Goal: Task Accomplishment & Management: Complete application form

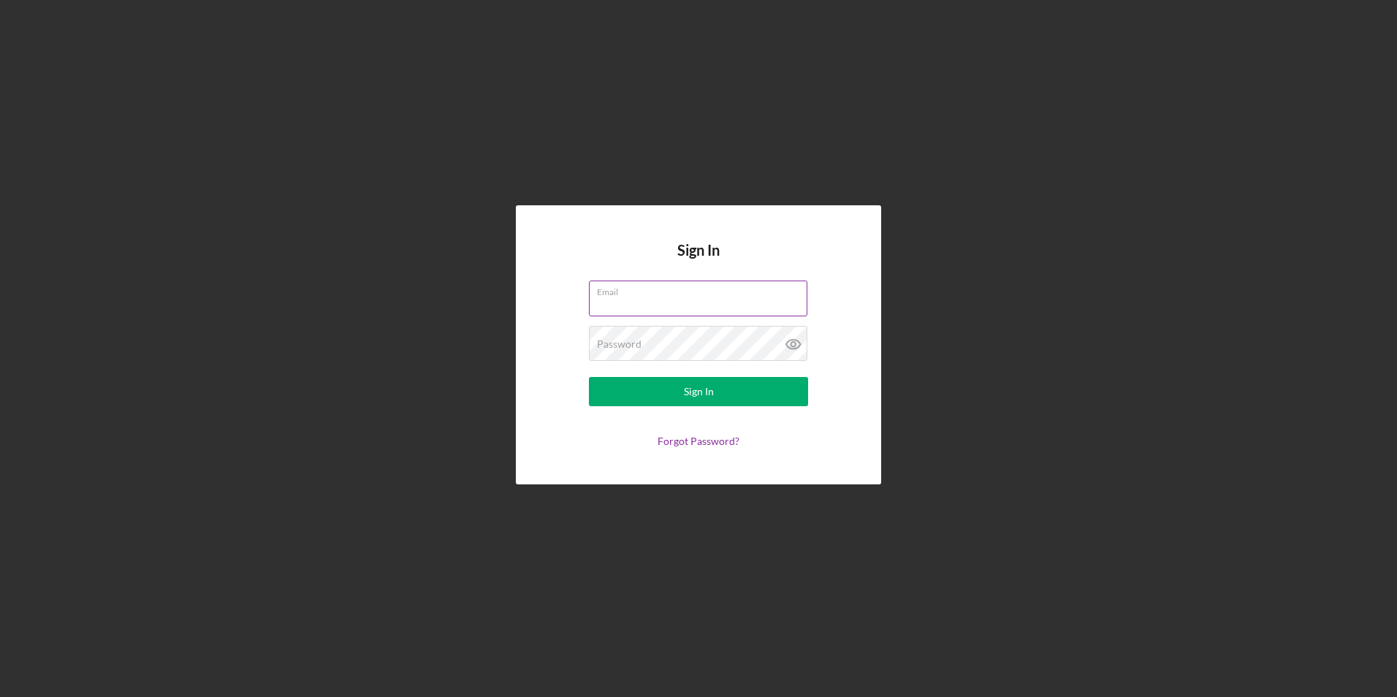
click at [626, 311] on input "Email" at bounding box center [698, 298] width 218 height 35
click at [653, 306] on input "Email" at bounding box center [698, 298] width 218 height 35
type input "[EMAIL_ADDRESS][DOMAIN_NAME]"
click at [589, 377] on button "Sign In" at bounding box center [698, 391] width 219 height 29
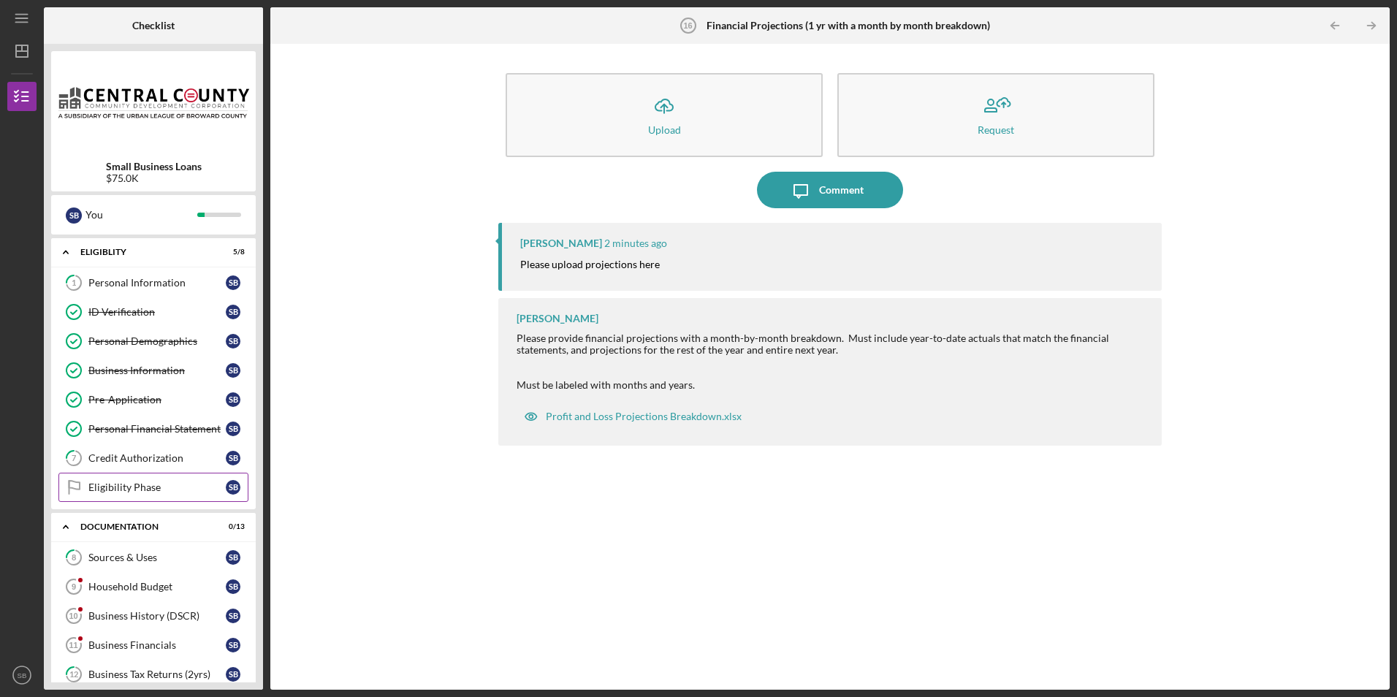
scroll to position [219, 0]
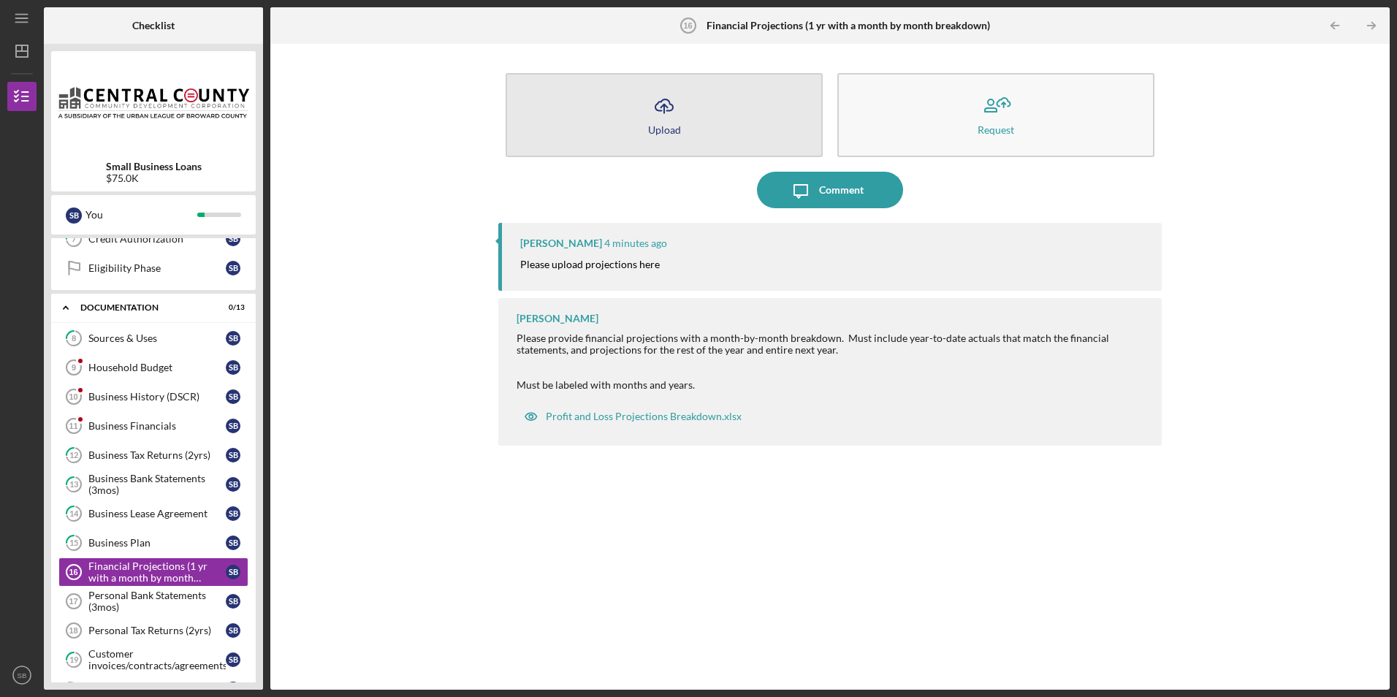
click at [680, 115] on icon "Icon/Upload" at bounding box center [664, 106] width 37 height 37
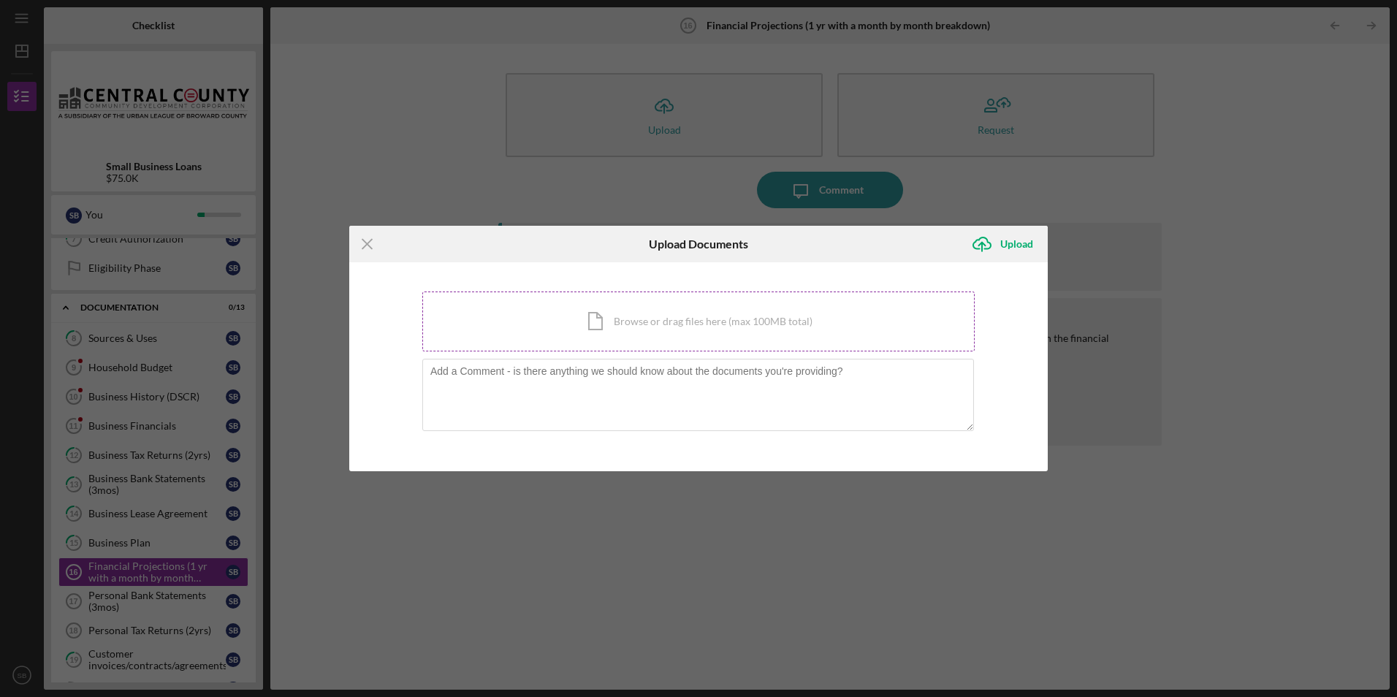
click at [686, 317] on div "Icon/Document Browse or drag files here (max 100MB total) Tap to choose files o…" at bounding box center [698, 322] width 552 height 60
click at [634, 319] on div "Icon/Document Browse or drag files here (max 100MB total) Tap to choose files o…" at bounding box center [698, 322] width 552 height 60
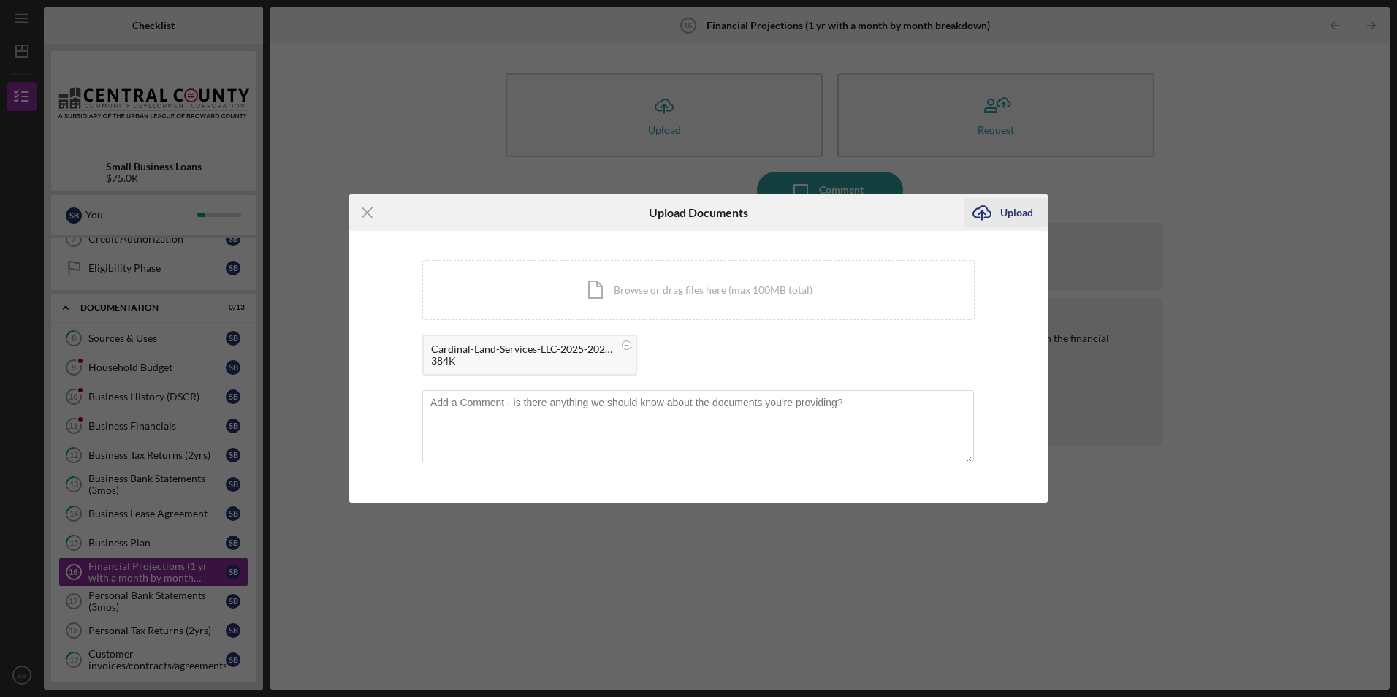
click at [1006, 214] on div "Upload" at bounding box center [1016, 212] width 33 height 29
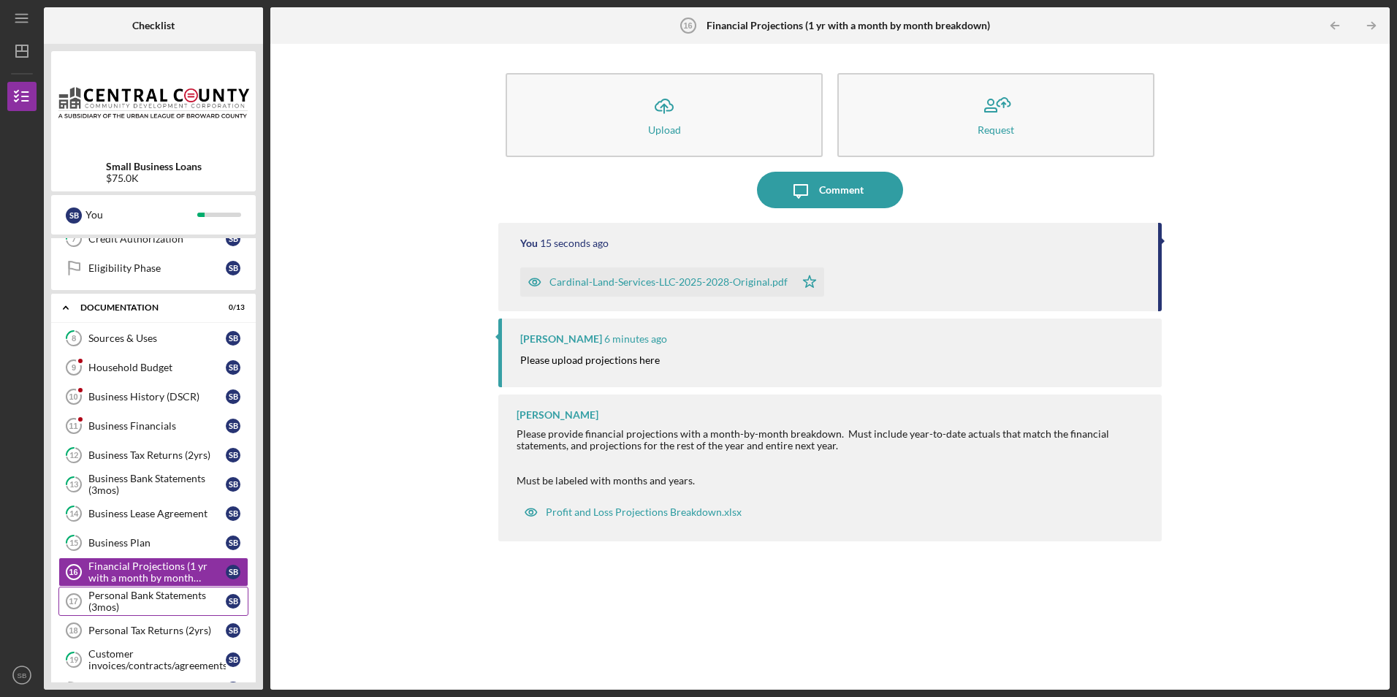
click at [107, 597] on div "Personal Bank Statements (3mos)" at bounding box center [156, 601] width 137 height 23
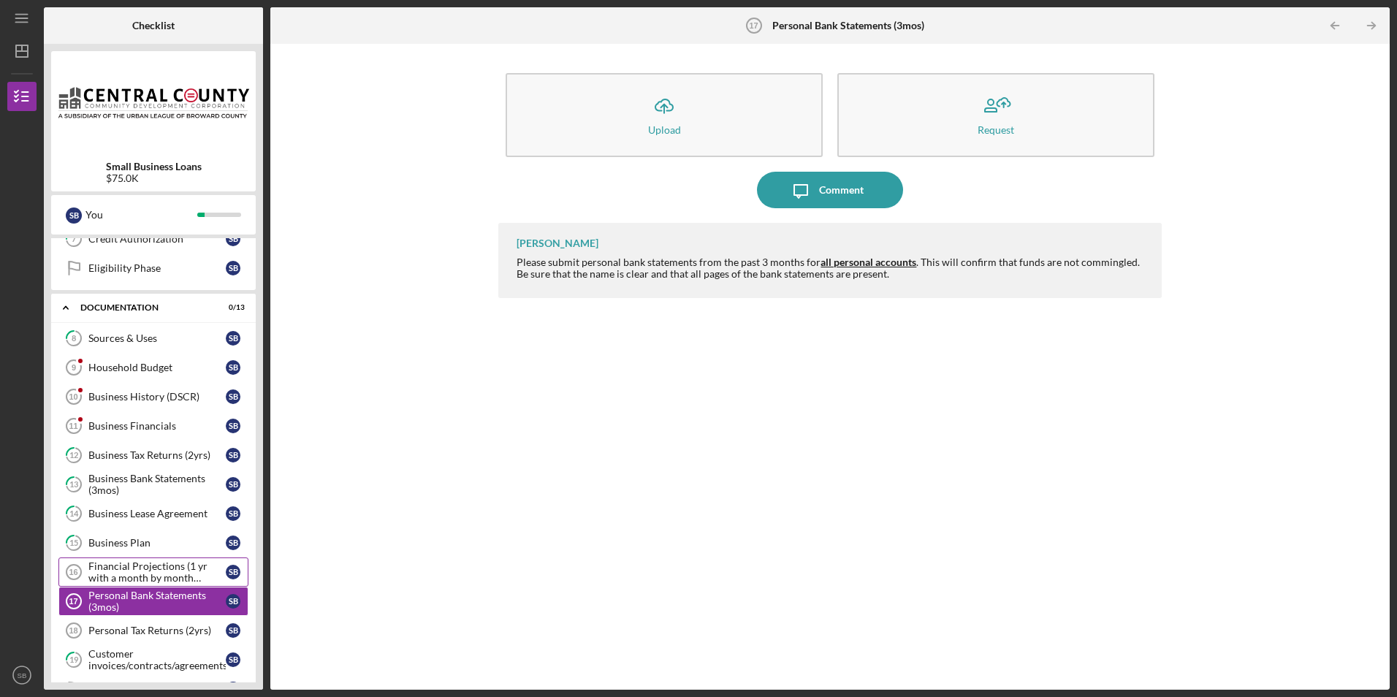
click at [114, 578] on div "Financial Projections (1 yr with a month by month breakdown)" at bounding box center [156, 571] width 137 height 23
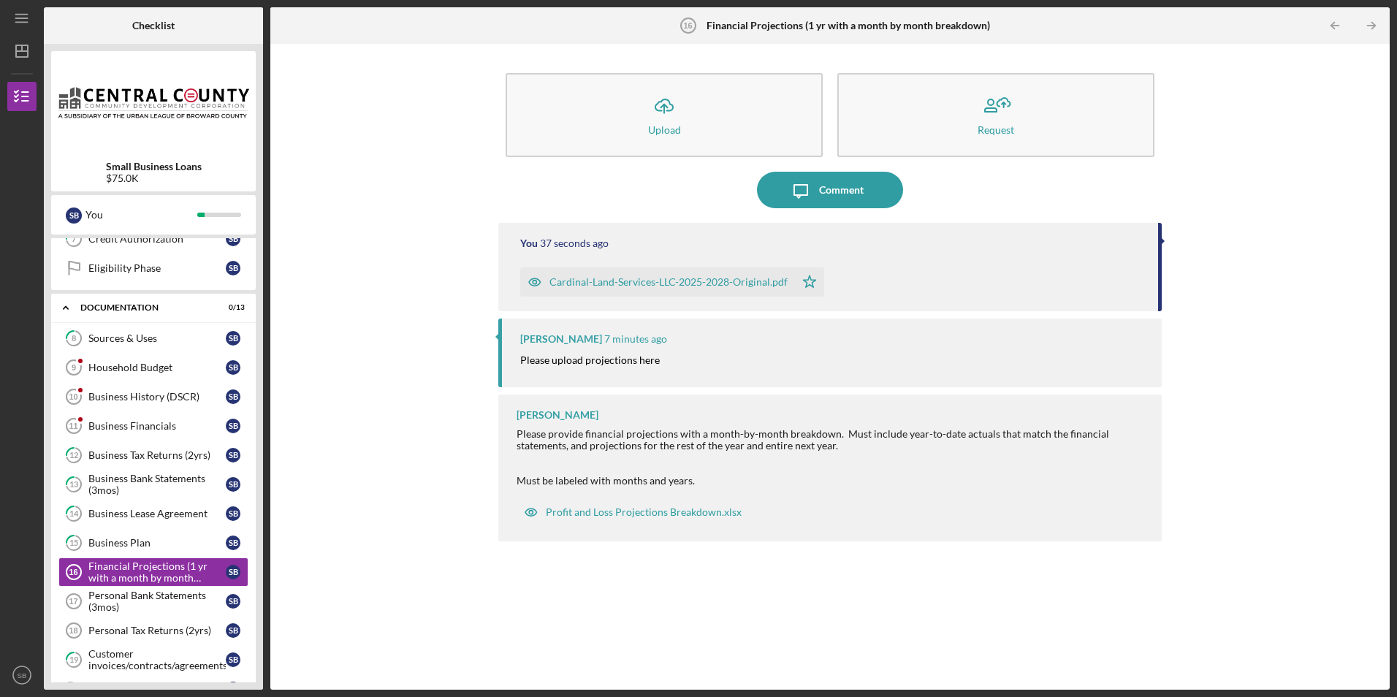
click at [607, 370] on div "[PERSON_NAME] 7 minutes ago Please upload projections here" at bounding box center [829, 353] width 663 height 68
click at [122, 606] on div "Personal Bank Statements (3mos)" at bounding box center [156, 601] width 137 height 23
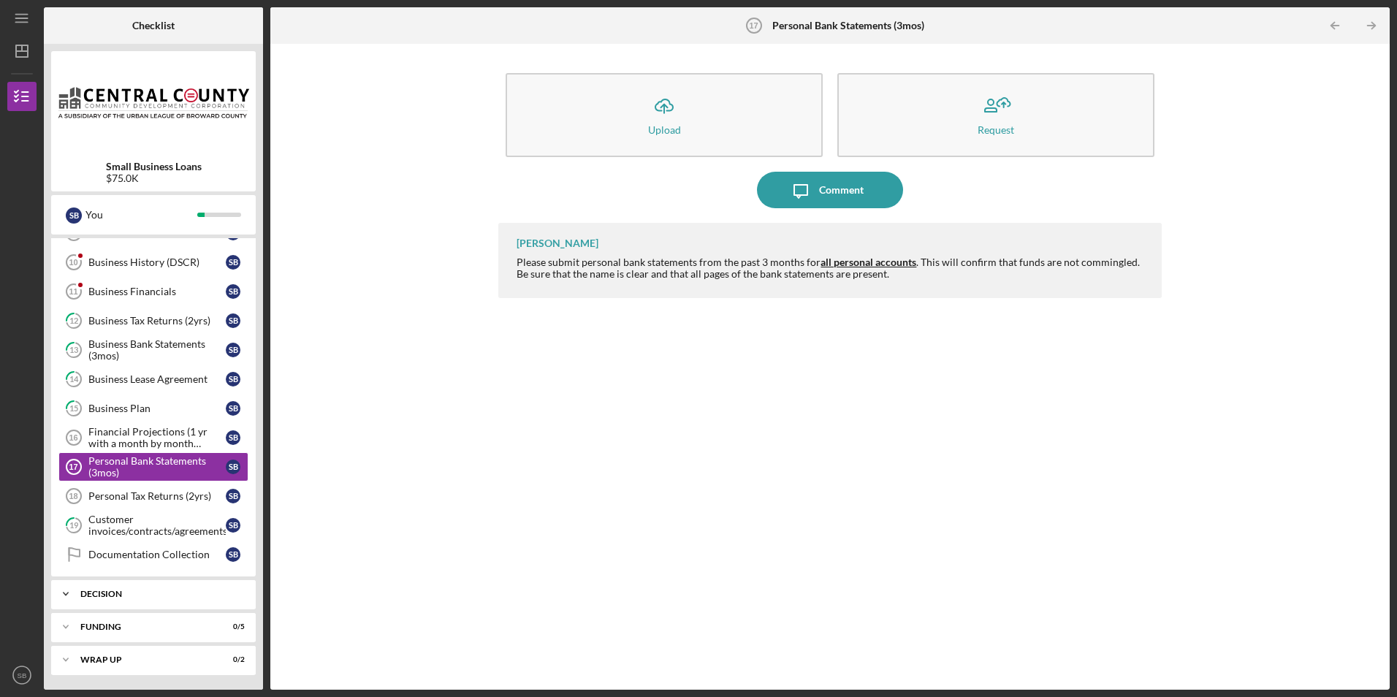
scroll to position [134, 0]
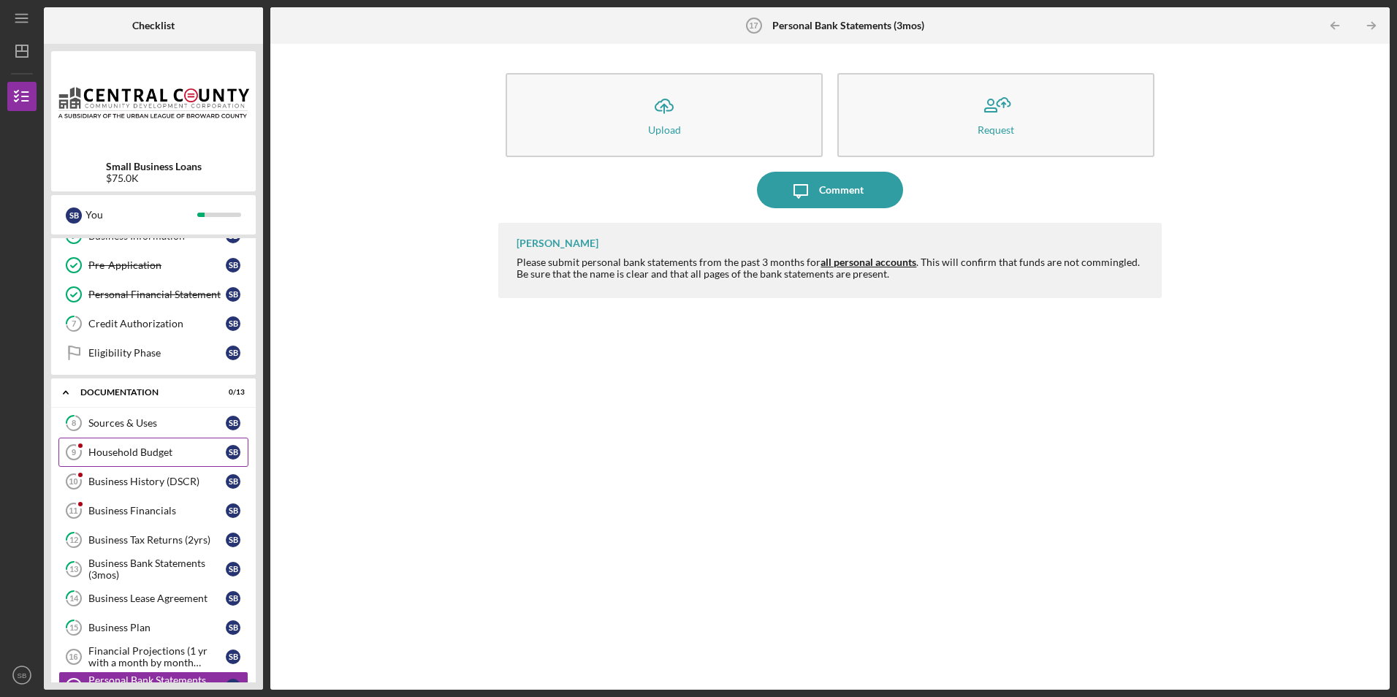
click at [123, 448] on div "Household Budget" at bounding box center [156, 452] width 137 height 12
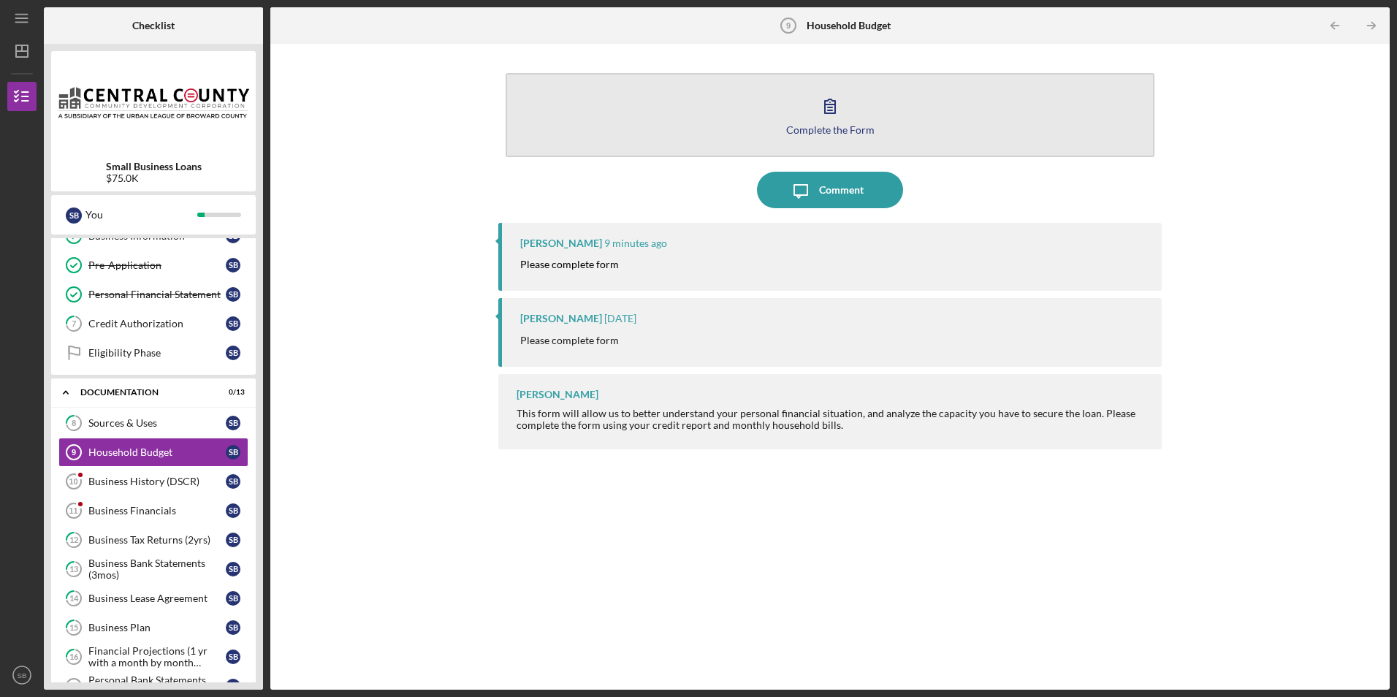
click at [825, 130] on div "Complete the Form" at bounding box center [830, 129] width 88 height 11
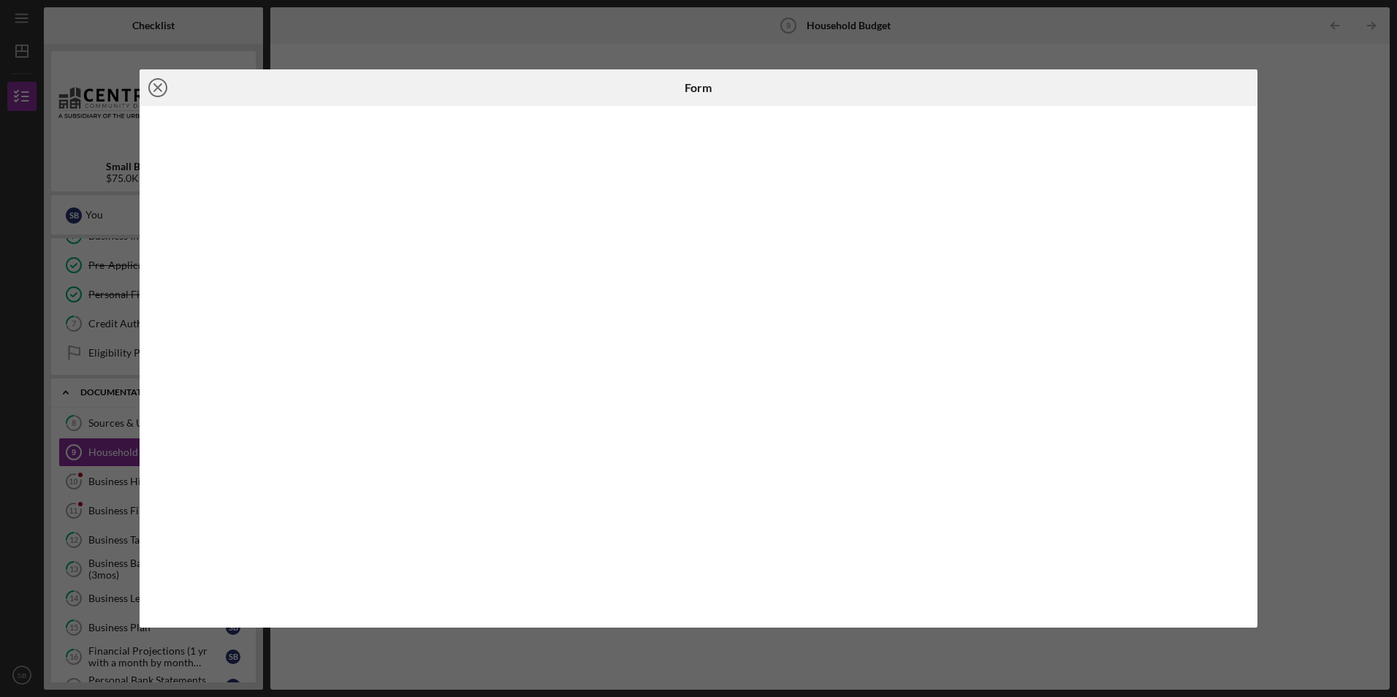
click at [154, 91] on icon "Icon/Close" at bounding box center [158, 87] width 37 height 37
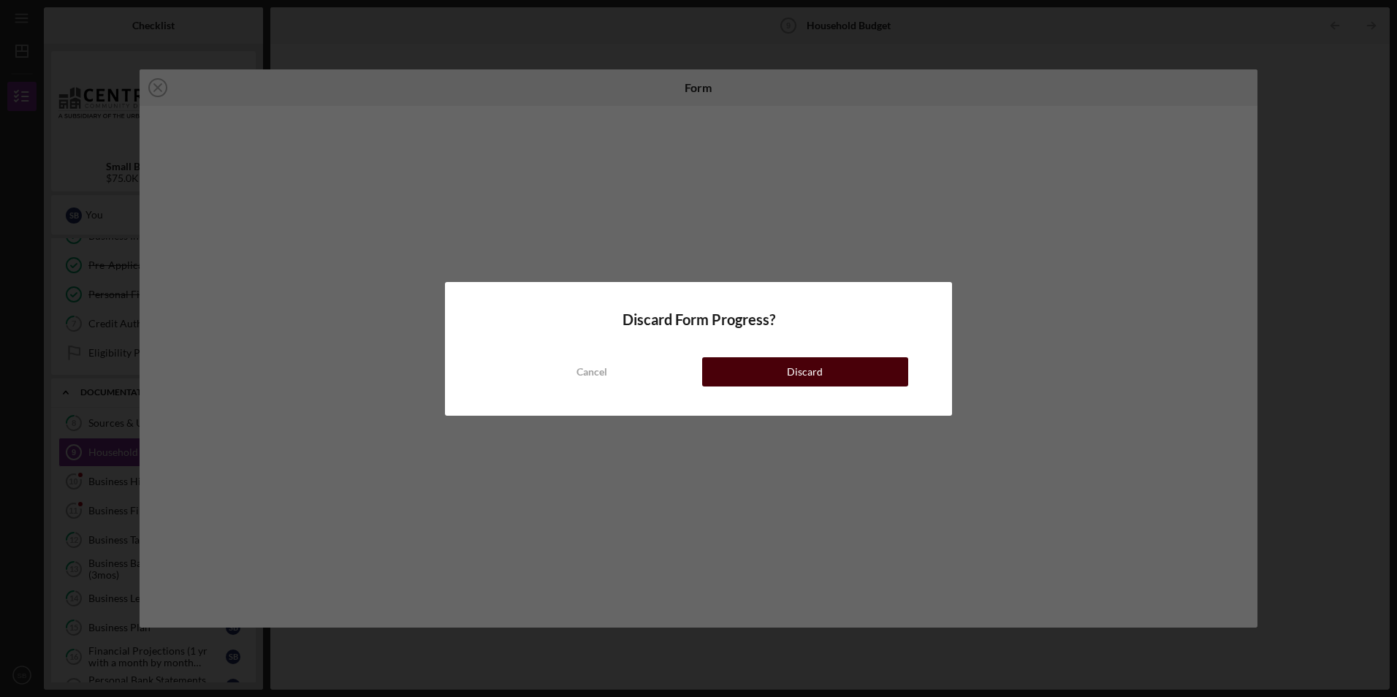
click at [813, 376] on div "Discard" at bounding box center [805, 371] width 36 height 29
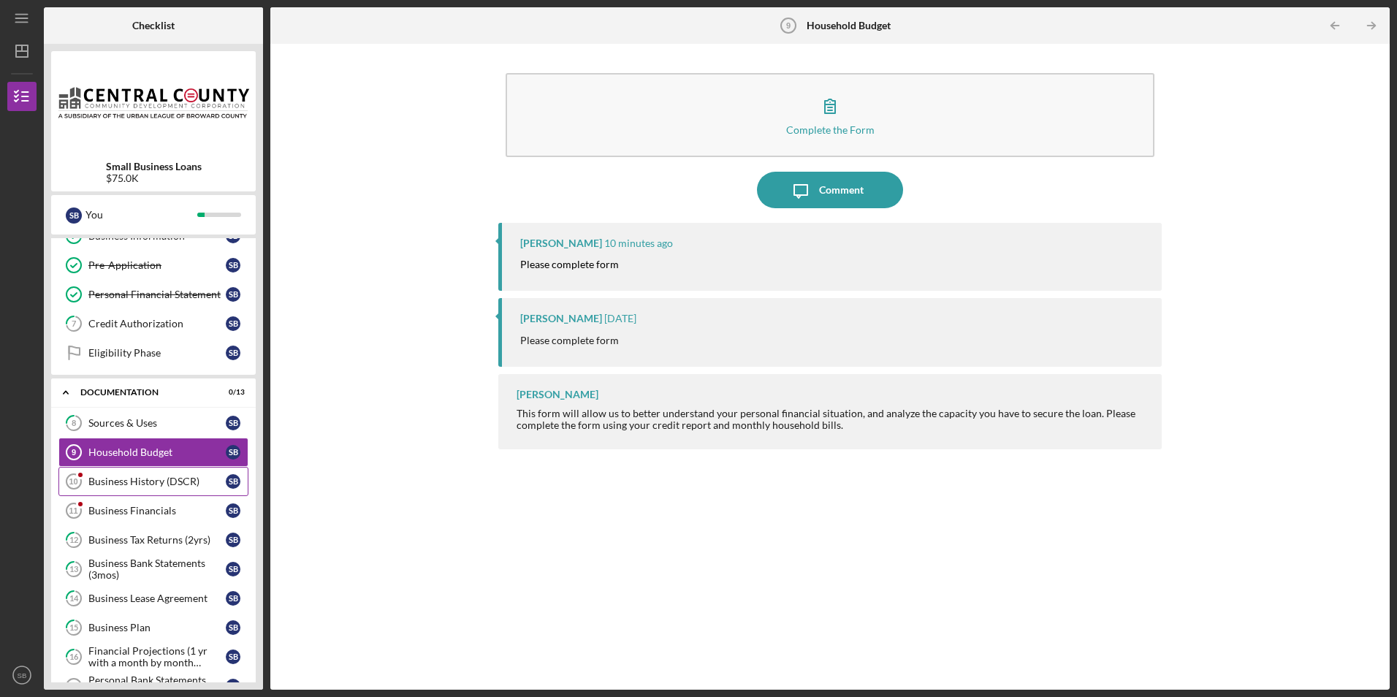
click at [127, 481] on div "Business History (DSCR)" at bounding box center [156, 482] width 137 height 12
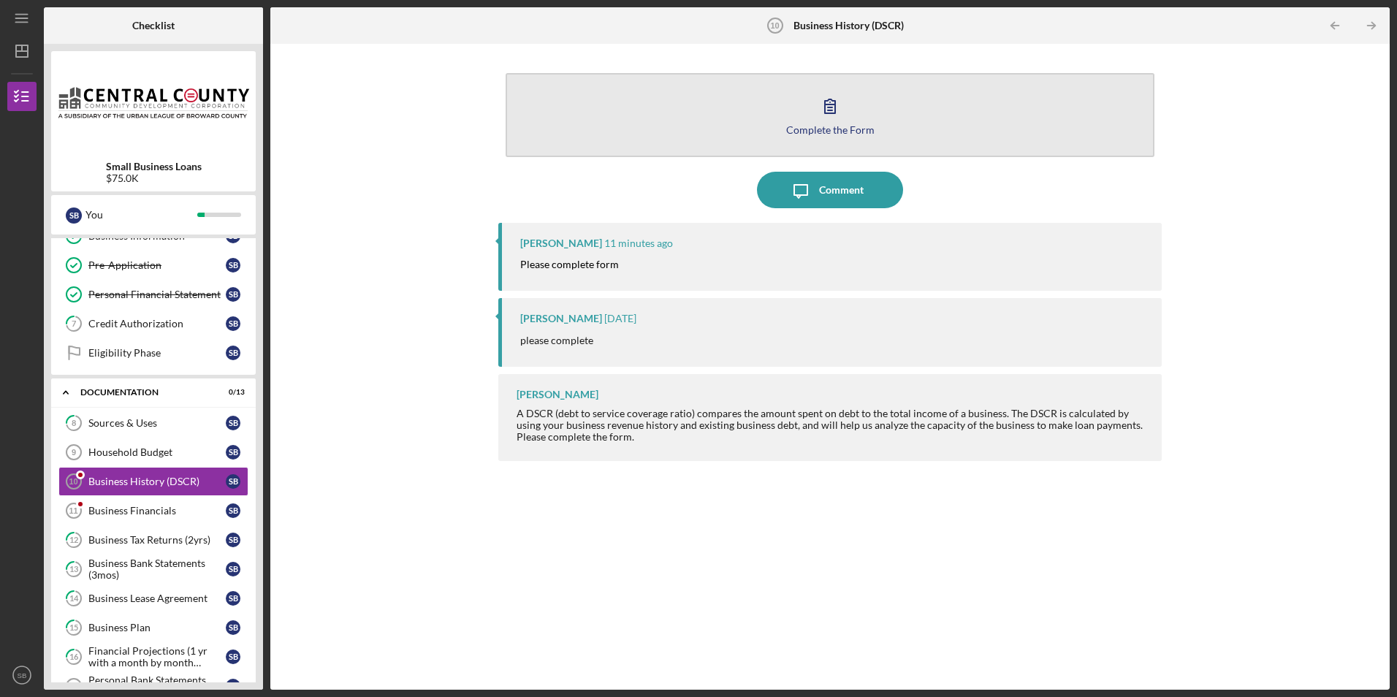
click at [828, 126] on div "Complete the Form" at bounding box center [830, 129] width 88 height 11
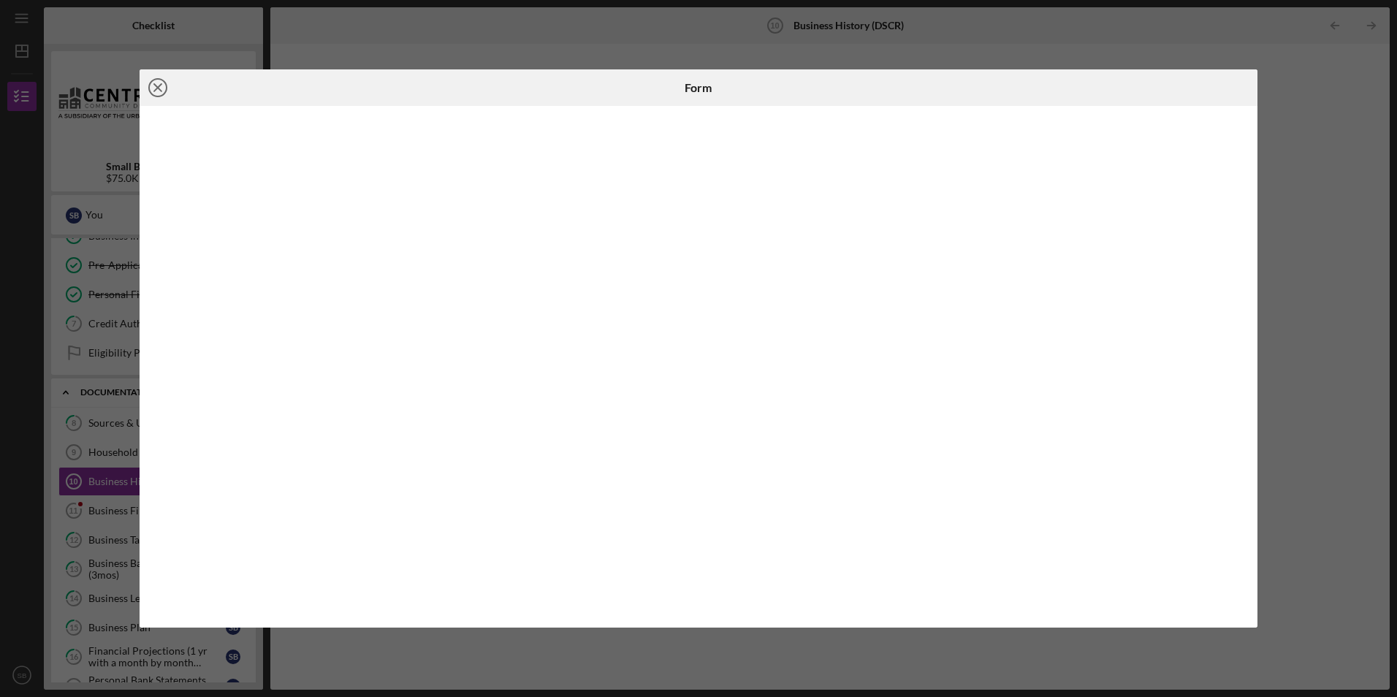
click at [159, 88] on line at bounding box center [157, 87] width 7 height 7
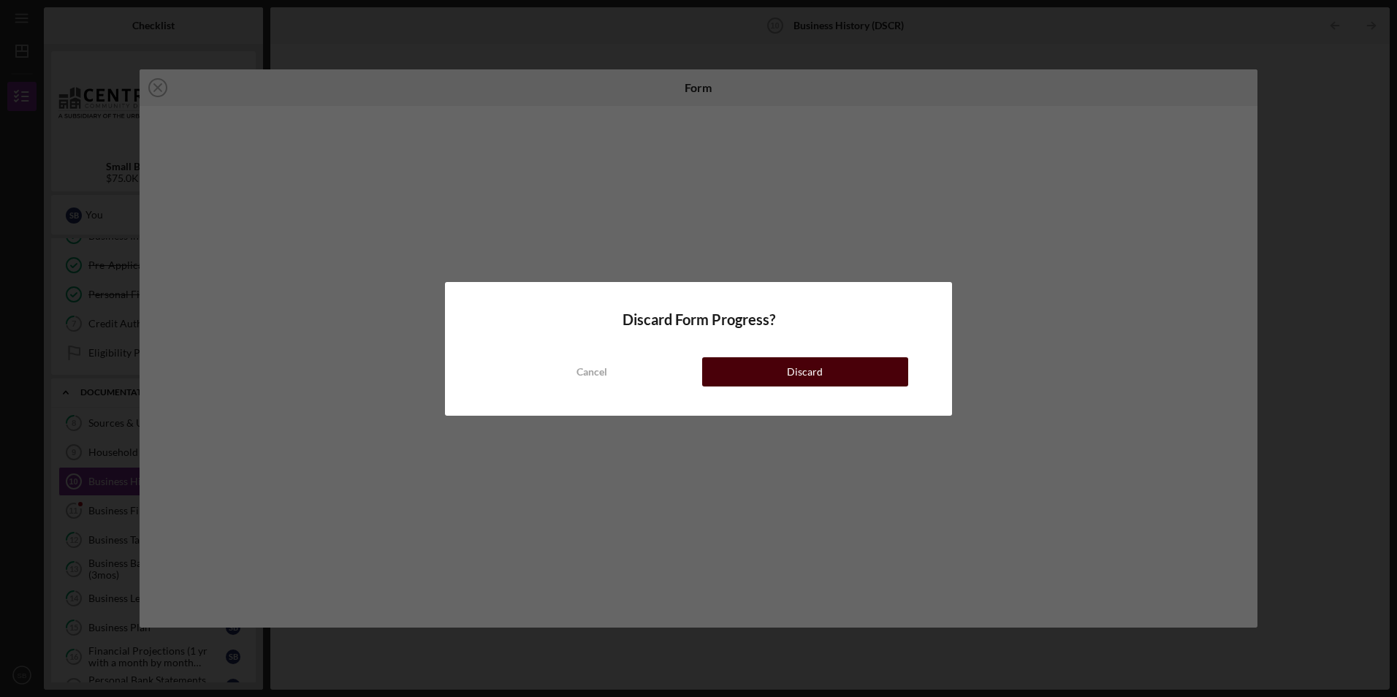
click at [796, 375] on div "Discard" at bounding box center [805, 371] width 36 height 29
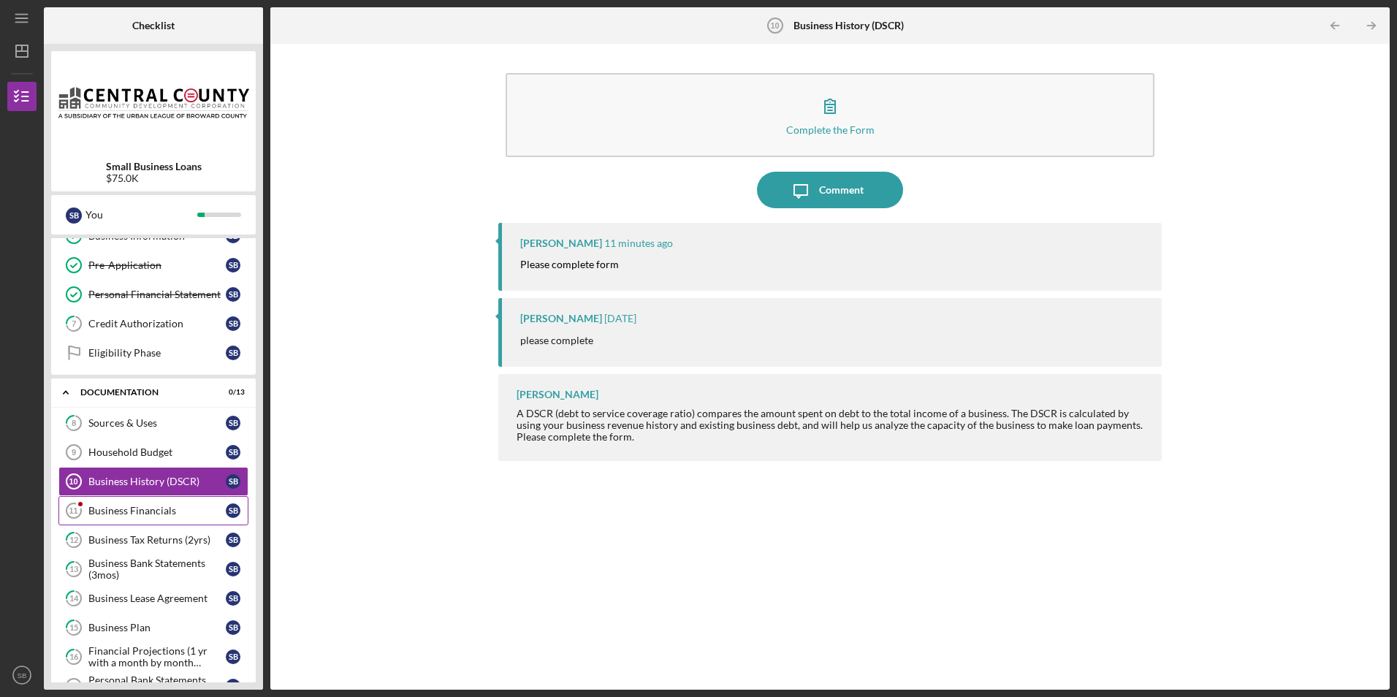
click at [127, 500] on link "Business Financials 11 Business Financials S B" at bounding box center [153, 510] width 190 height 29
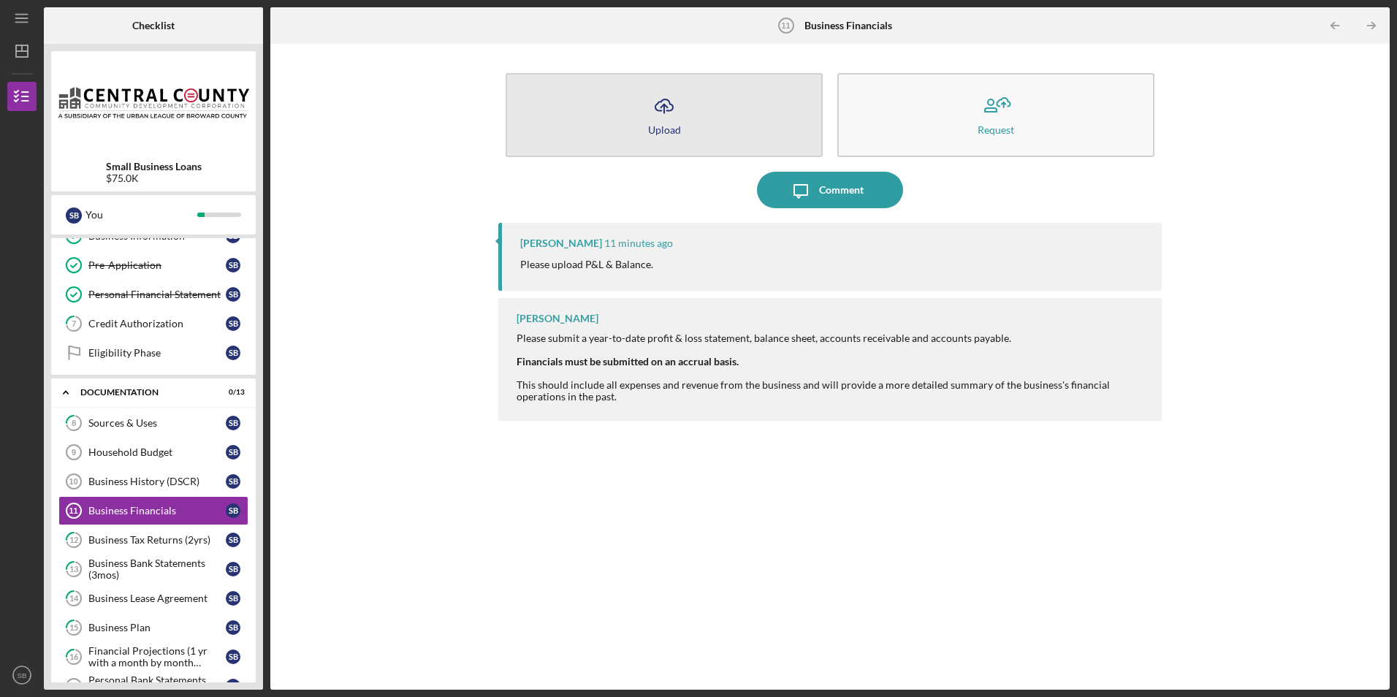
click at [660, 134] on div "Upload" at bounding box center [664, 129] width 33 height 11
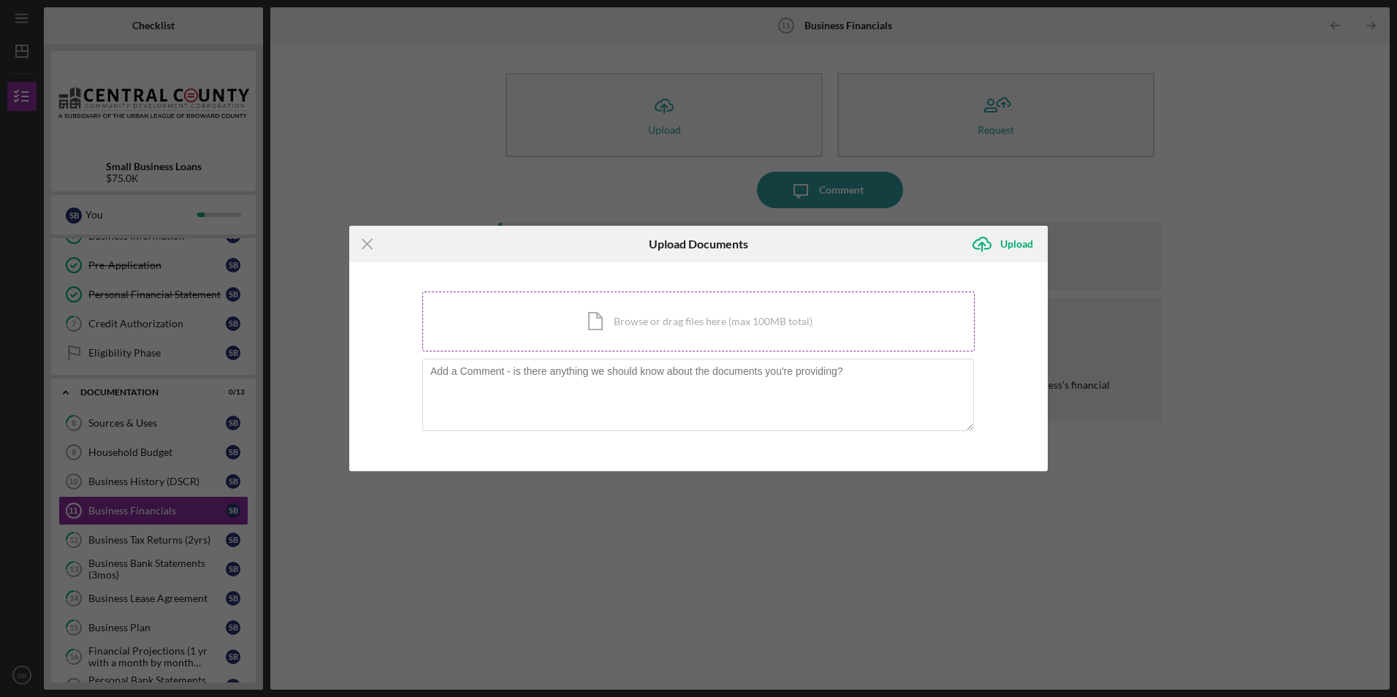
click at [631, 332] on div "Icon/Document Browse or drag files here (max 100MB total) Tap to choose files o…" at bounding box center [698, 322] width 552 height 60
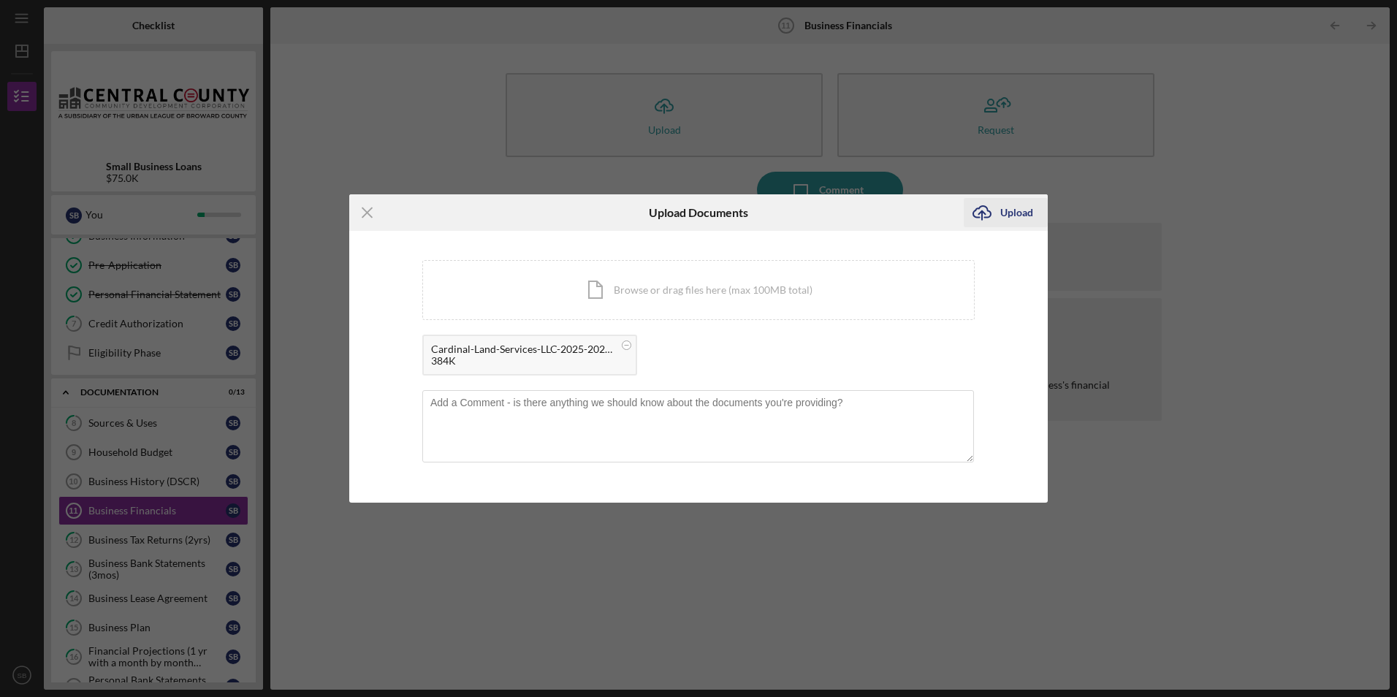
click at [1015, 210] on div "Upload" at bounding box center [1016, 212] width 33 height 29
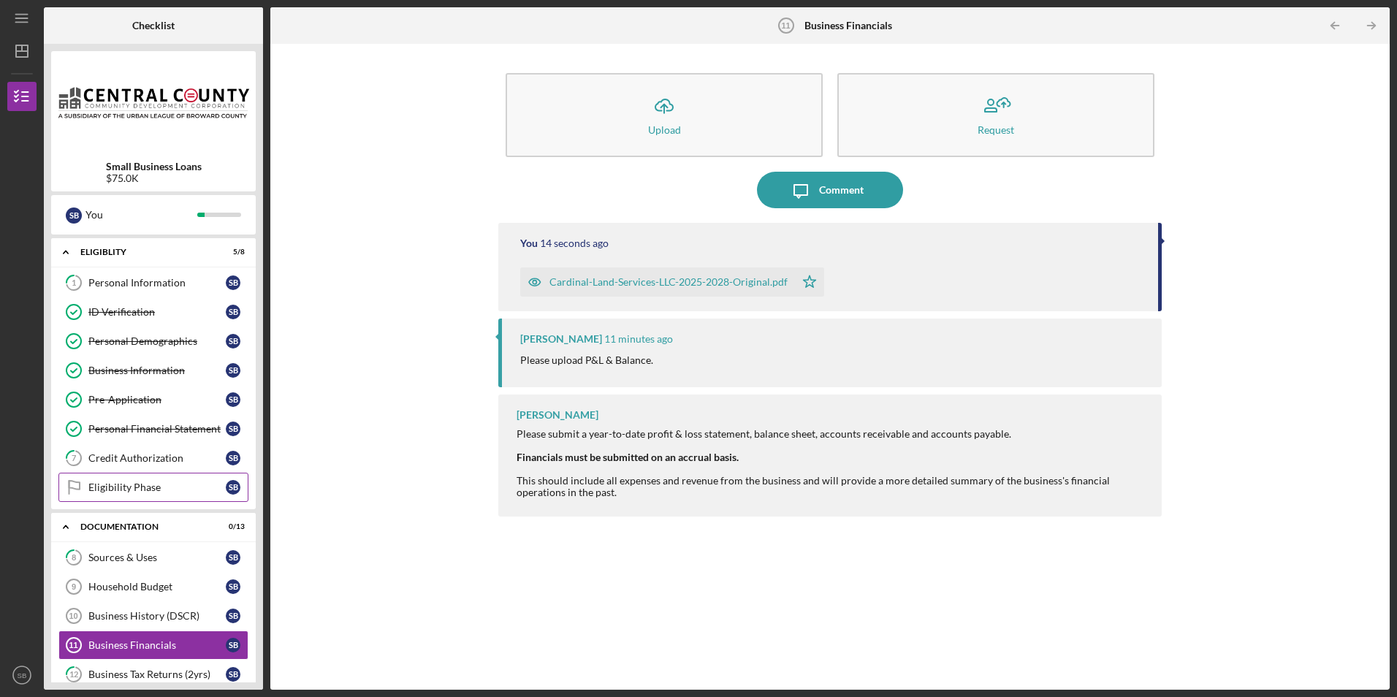
click at [153, 490] on div "Eligibility Phase" at bounding box center [156, 488] width 137 height 12
